Goal: Check status

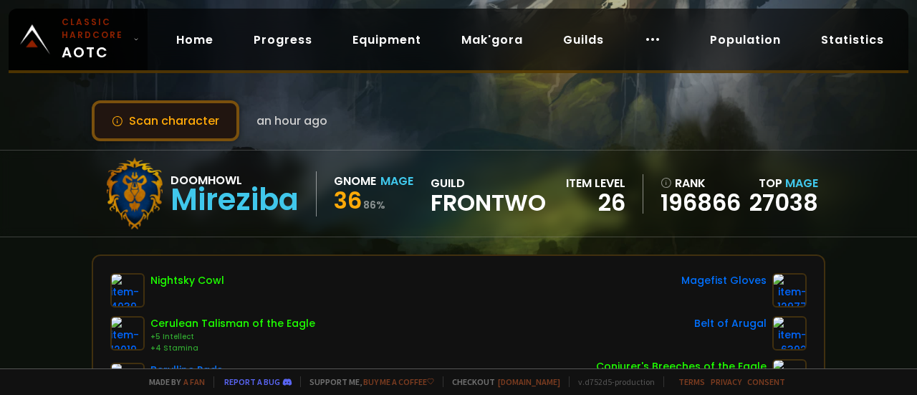
click at [203, 119] on button "Scan character" at bounding box center [166, 120] width 148 height 41
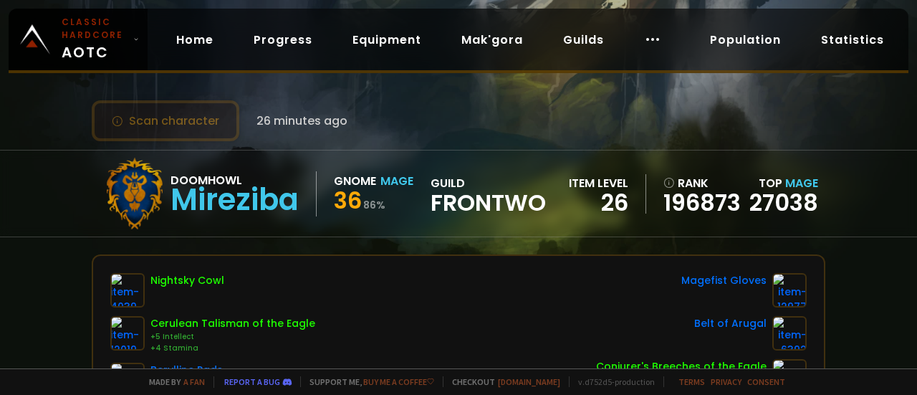
click at [199, 122] on button "Scan character" at bounding box center [166, 120] width 148 height 41
click at [198, 118] on button "Scan character" at bounding box center [166, 120] width 148 height 41
click at [195, 117] on button "Scan character" at bounding box center [166, 120] width 148 height 41
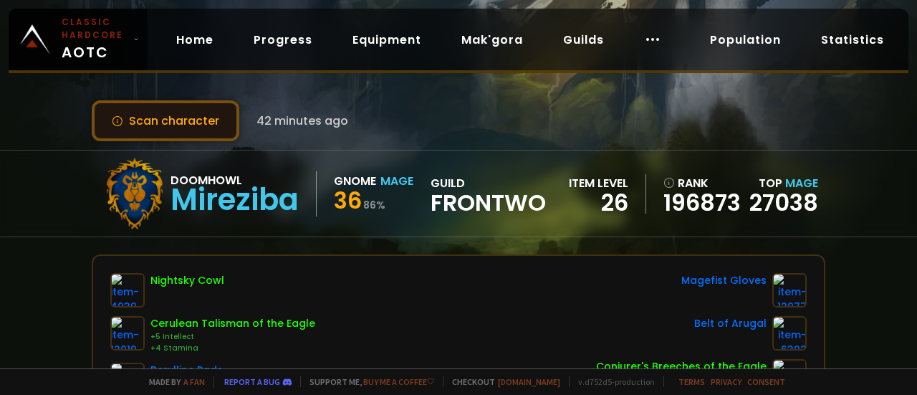
click at [198, 117] on button "Scan character" at bounding box center [166, 120] width 148 height 41
